Goal: Information Seeking & Learning: Learn about a topic

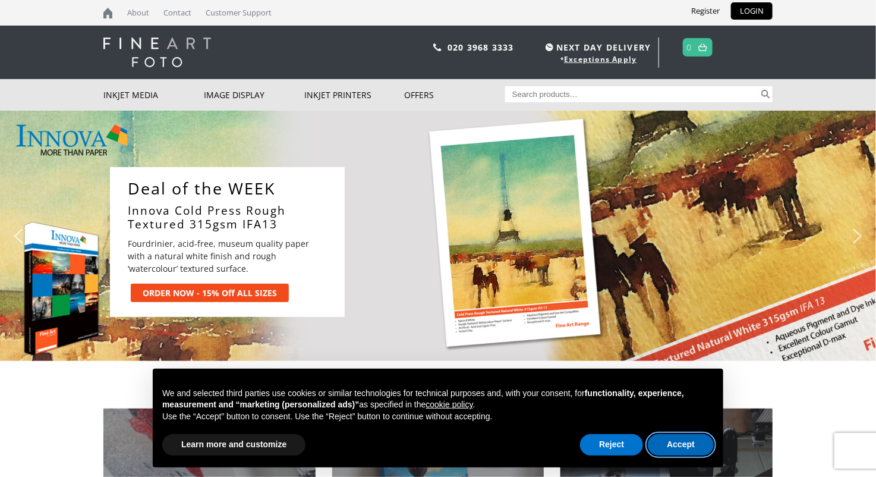
click at [677, 446] on button "Accept" at bounding box center [681, 444] width 66 height 21
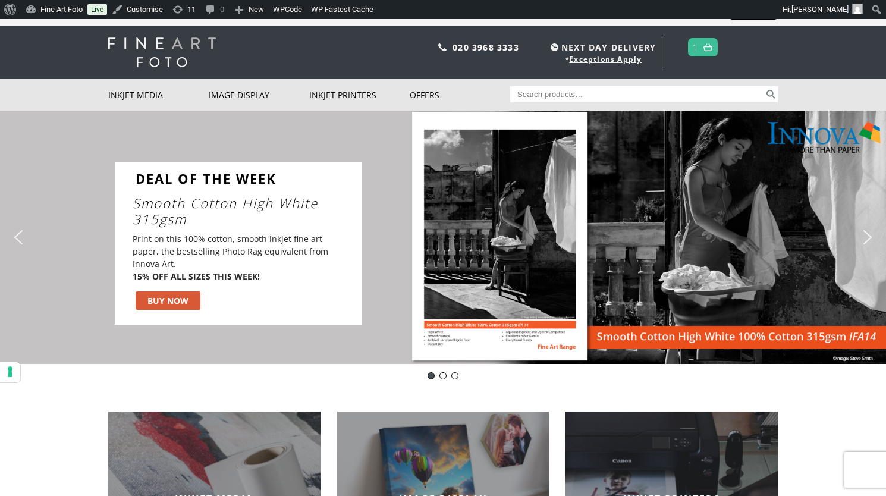
click at [872, 235] on img "next arrow" at bounding box center [867, 237] width 19 height 19
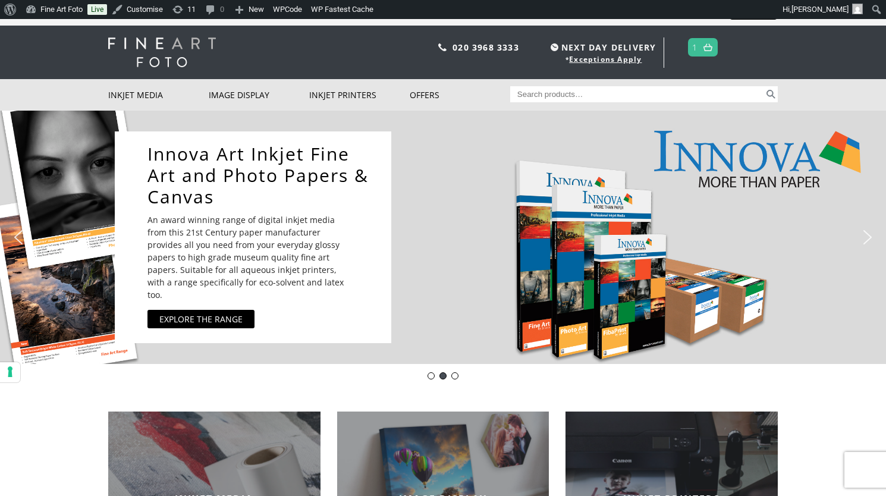
click at [872, 235] on img "next arrow" at bounding box center [867, 237] width 19 height 19
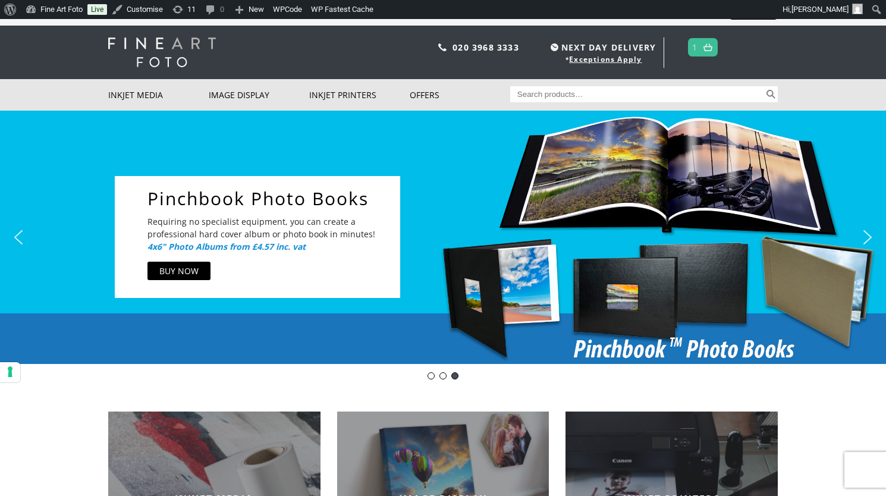
click at [269, 344] on div "Pinchbook Photo Books Requiring no specialist equipment, you can create a profe…" at bounding box center [443, 237] width 657 height 253
